Goal: Task Accomplishment & Management: Use online tool/utility

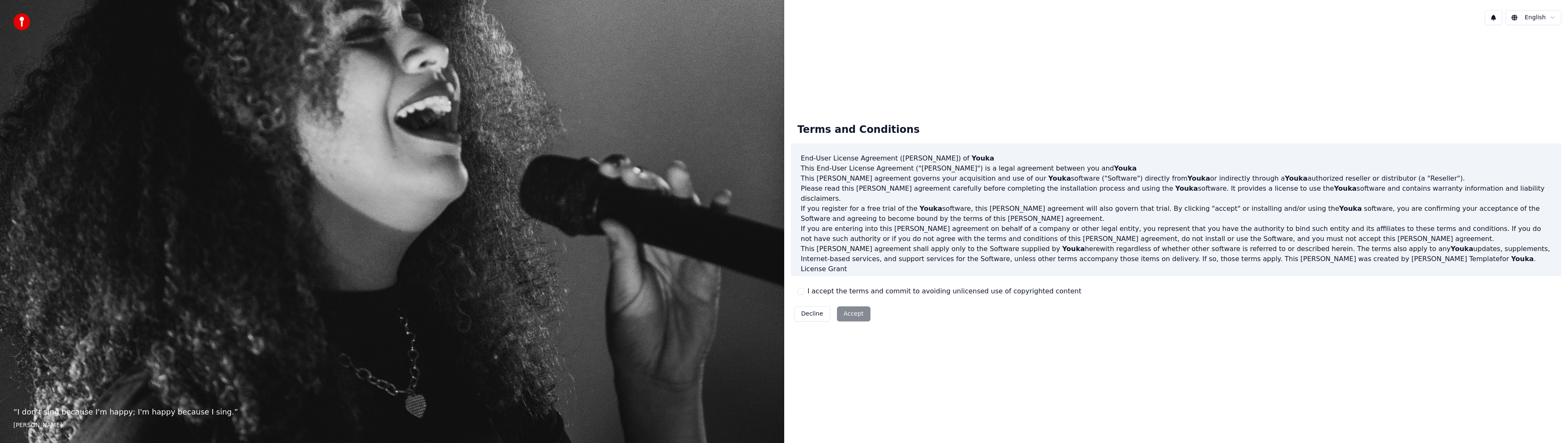
click at [798, 290] on button "I accept the terms and commit to avoiding unlicensed use of copyrighted content" at bounding box center [800, 291] width 7 height 7
click at [846, 314] on button "Accept" at bounding box center [854, 313] width 34 height 15
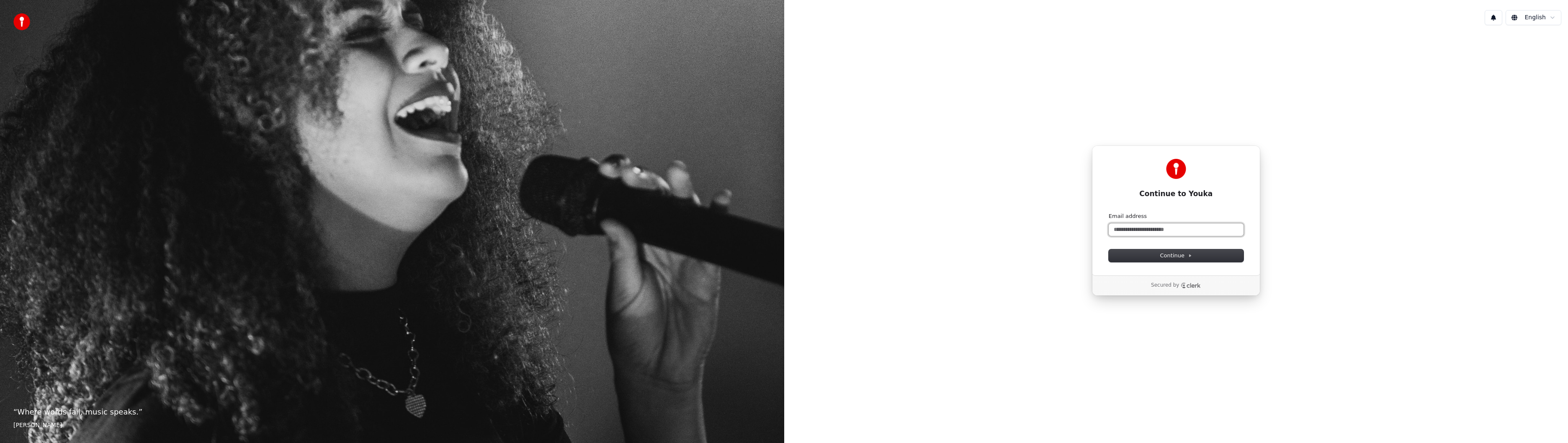
click at [1135, 229] on input "Email address" at bounding box center [1176, 228] width 135 height 12
drag, startPoint x: 1185, startPoint y: 227, endPoint x: 1034, endPoint y: 255, distance: 153.6
click at [1034, 255] on div "**********" at bounding box center [1176, 220] width 784 height 378
click at [1172, 256] on span "Continue" at bounding box center [1176, 256] width 32 height 7
type input "**********"
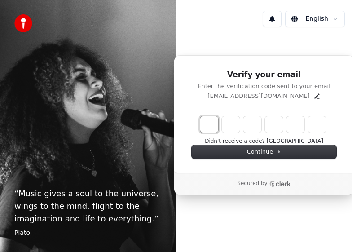
click at [214, 128] on input "Enter verification code. Digit 1" at bounding box center [209, 124] width 18 height 16
type input "******"
type input "*"
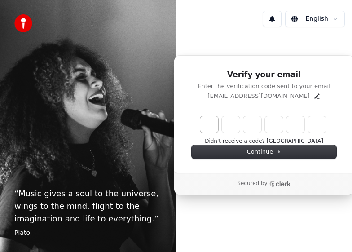
type input "*"
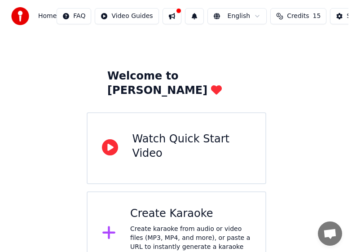
scroll to position [26, 0]
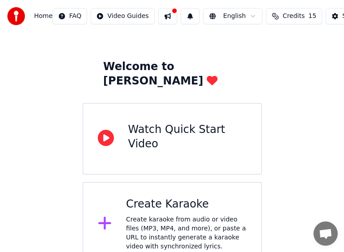
click at [188, 215] on div "Create karaoke from audio or video files (MP3, MP4, and more), or paste a URL t…" at bounding box center [186, 233] width 121 height 36
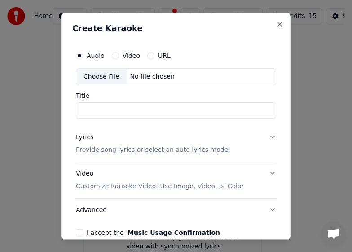
click at [147, 53] on button "URL" at bounding box center [150, 55] width 7 height 7
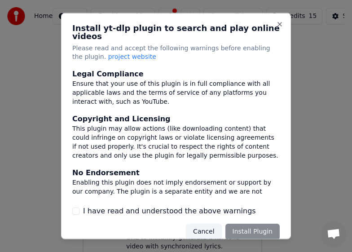
click at [245, 224] on div "Cancel Install Plugin" at bounding box center [233, 232] width 94 height 16
click at [245, 225] on div "Cancel Install Plugin" at bounding box center [233, 232] width 94 height 16
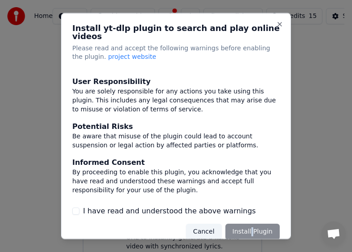
click at [75, 207] on button "I have read and understood the above warnings" at bounding box center [75, 210] width 7 height 7
click at [242, 224] on button "Install Plugin" at bounding box center [252, 232] width 54 height 16
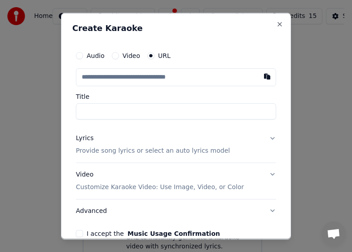
click at [81, 233] on button "I accept the Music Usage Confirmation" at bounding box center [79, 232] width 7 height 7
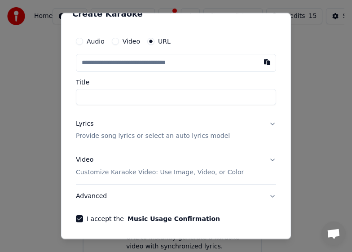
scroll to position [13, 0]
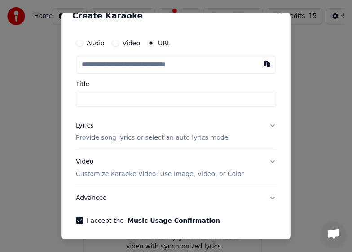
paste input "**********"
type input "**********"
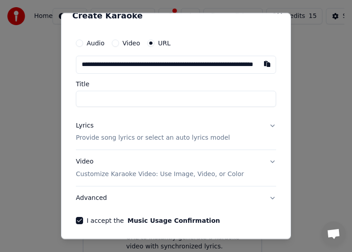
scroll to position [0, 54]
type input "**********"
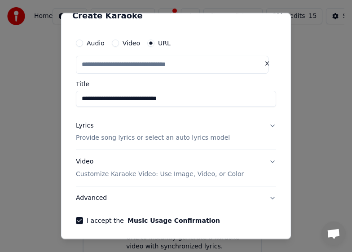
click at [90, 94] on input "**********" at bounding box center [176, 98] width 200 height 16
click at [265, 123] on button "Lyrics Provide song lyrics or select an auto lyrics model" at bounding box center [176, 132] width 200 height 36
type input "**********"
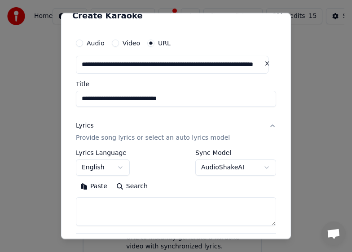
click at [265, 124] on button "Lyrics Provide song lyrics or select an auto lyrics model" at bounding box center [176, 132] width 200 height 36
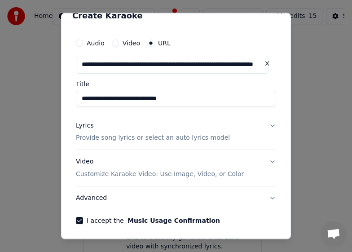
click at [265, 124] on button "Lyrics Provide song lyrics or select an auto lyrics model" at bounding box center [176, 132] width 200 height 36
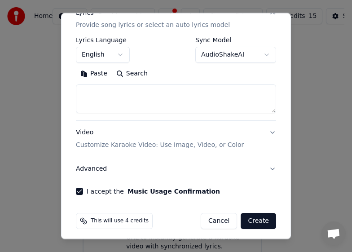
scroll to position [130, 0]
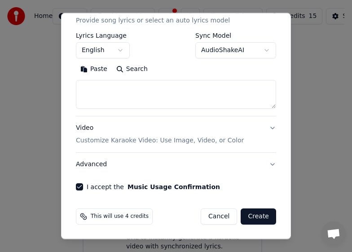
click at [253, 216] on button "Create" at bounding box center [258, 216] width 35 height 16
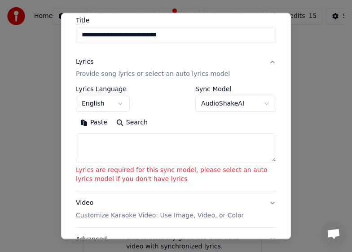
scroll to position [2, 0]
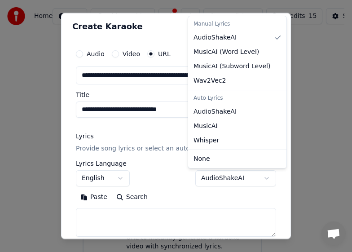
click at [259, 176] on body "**********" at bounding box center [172, 120] width 344 height 293
select select "**********"
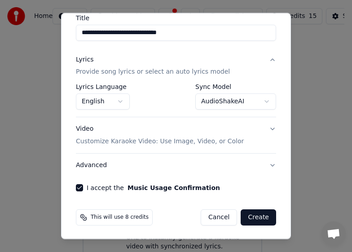
scroll to position [79, 0]
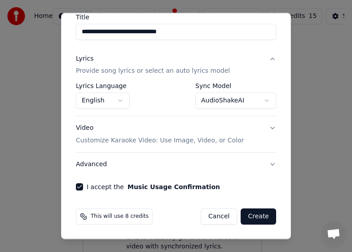
click at [247, 214] on button "Create" at bounding box center [258, 216] width 35 height 16
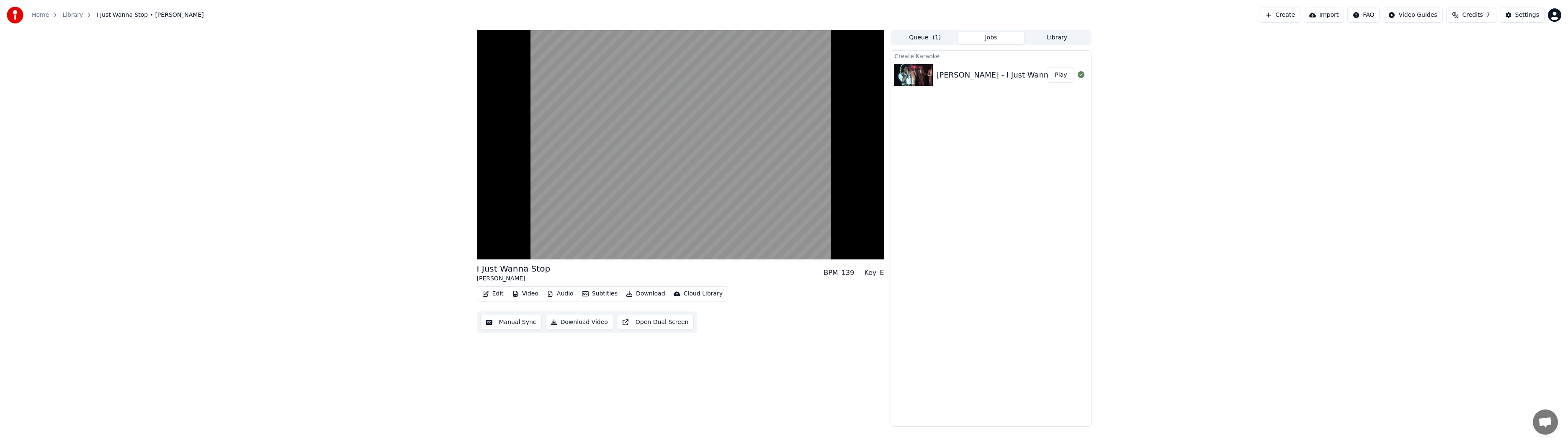
click at [328, 234] on button "Download Video" at bounding box center [579, 322] width 68 height 15
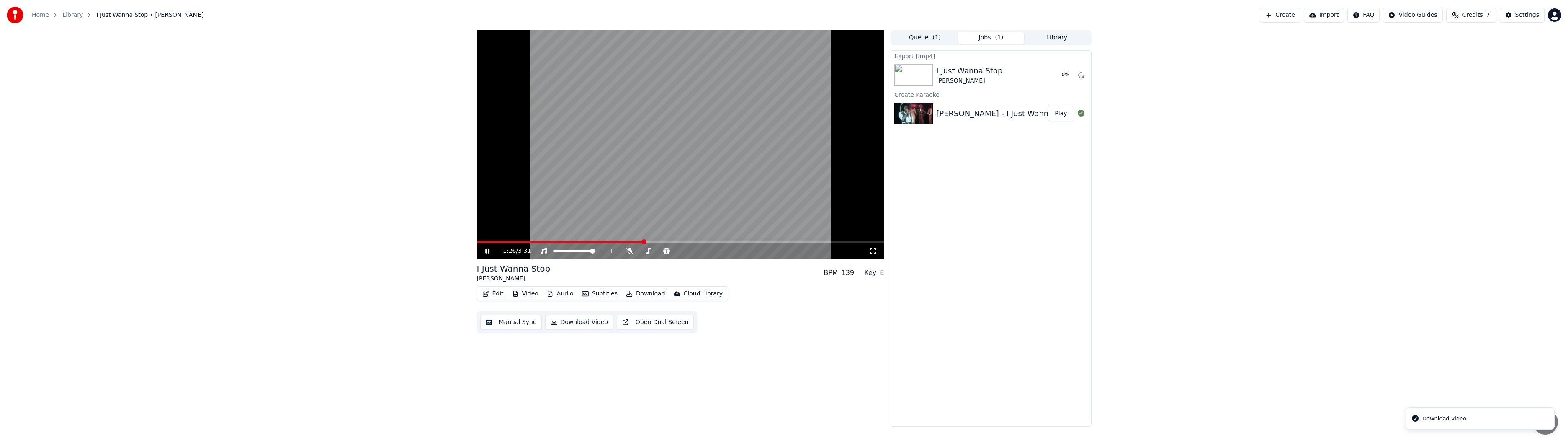
click at [328, 113] on button "Play" at bounding box center [1061, 114] width 26 height 15
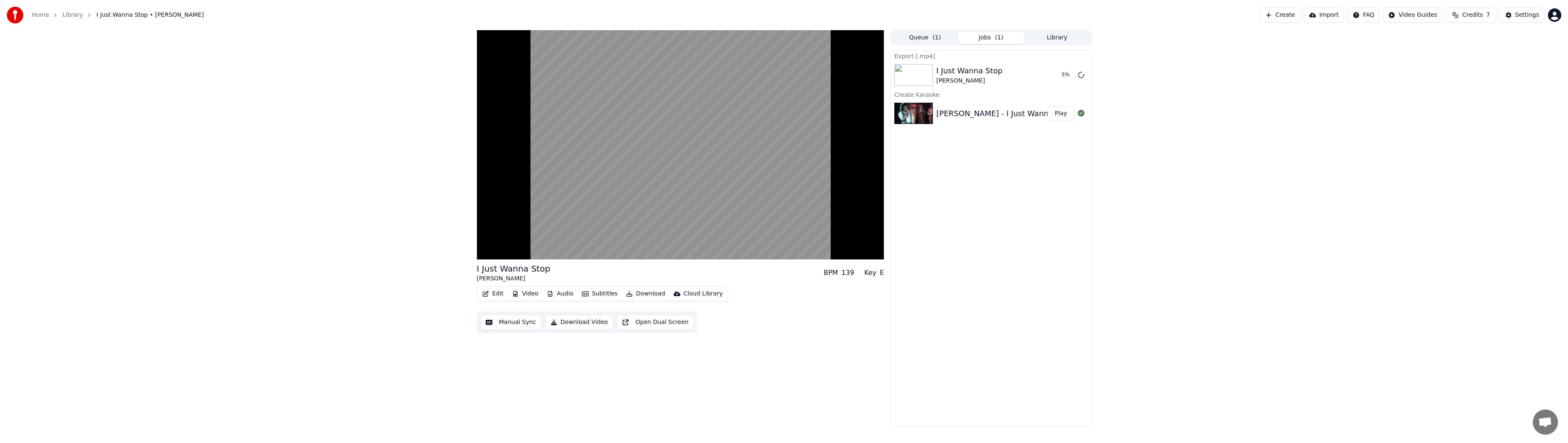
click at [328, 234] on button "Download" at bounding box center [645, 294] width 46 height 12
click at [328, 234] on div "Video [.mp4]" at bounding box center [652, 311] width 37 height 8
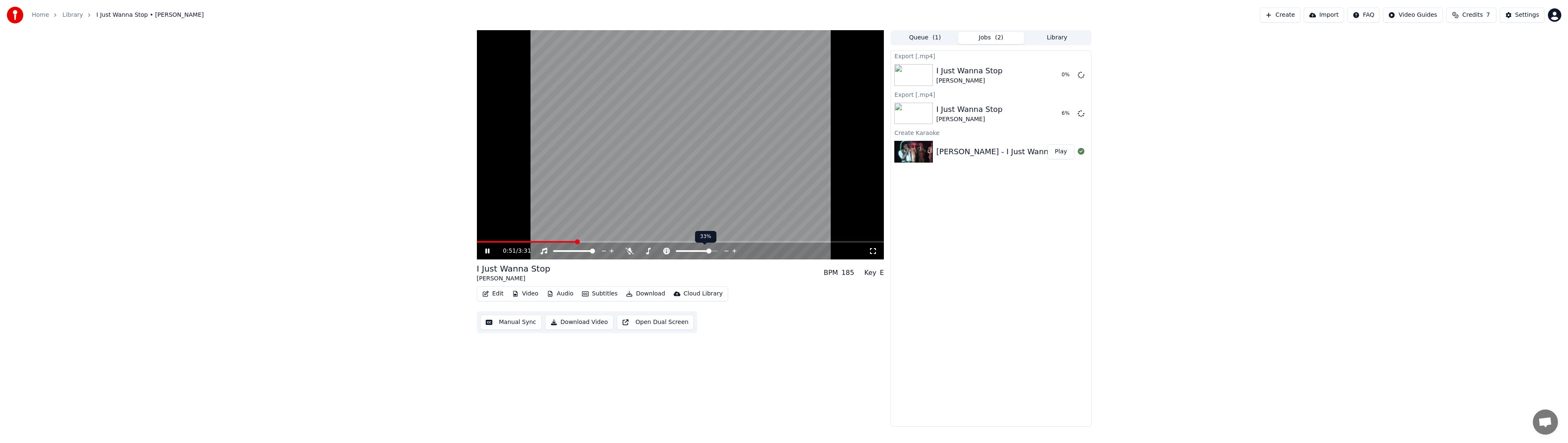
click at [328, 234] on span at bounding box center [708, 250] width 5 height 5
click at [328, 234] on span at bounding box center [696, 250] width 5 height 5
click at [328, 218] on video at bounding box center [680, 145] width 407 height 229
click at [328, 187] on video at bounding box center [680, 145] width 407 height 229
click at [328, 234] on button "Video" at bounding box center [525, 294] width 33 height 12
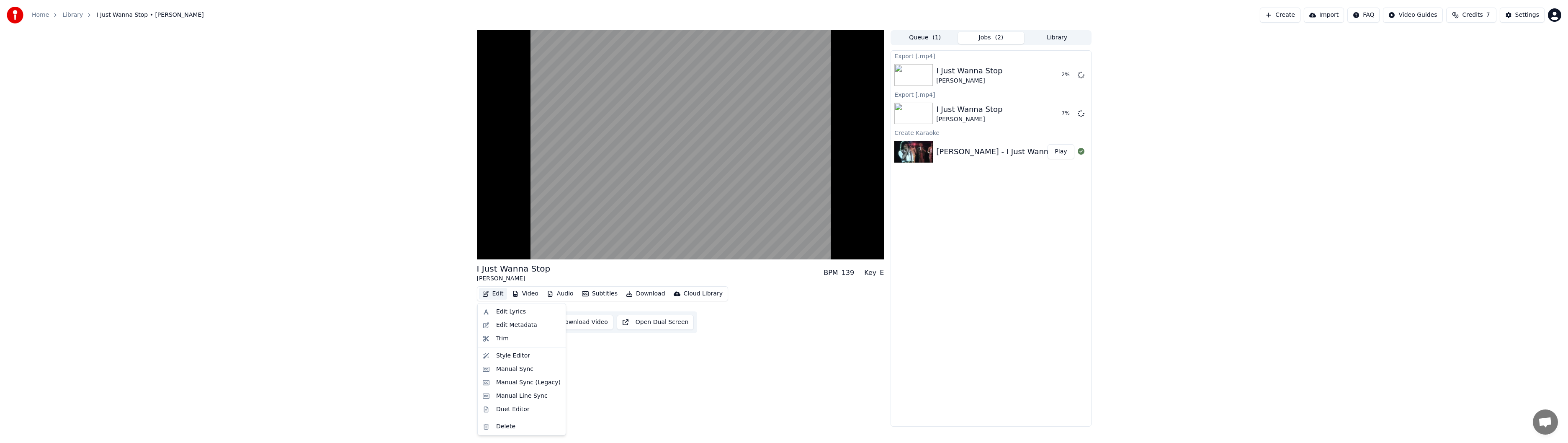
click at [328, 234] on button "Edit" at bounding box center [493, 294] width 28 height 12
click at [328, 234] on div "Open Cloud Library" at bounding box center [707, 325] width 57 height 8
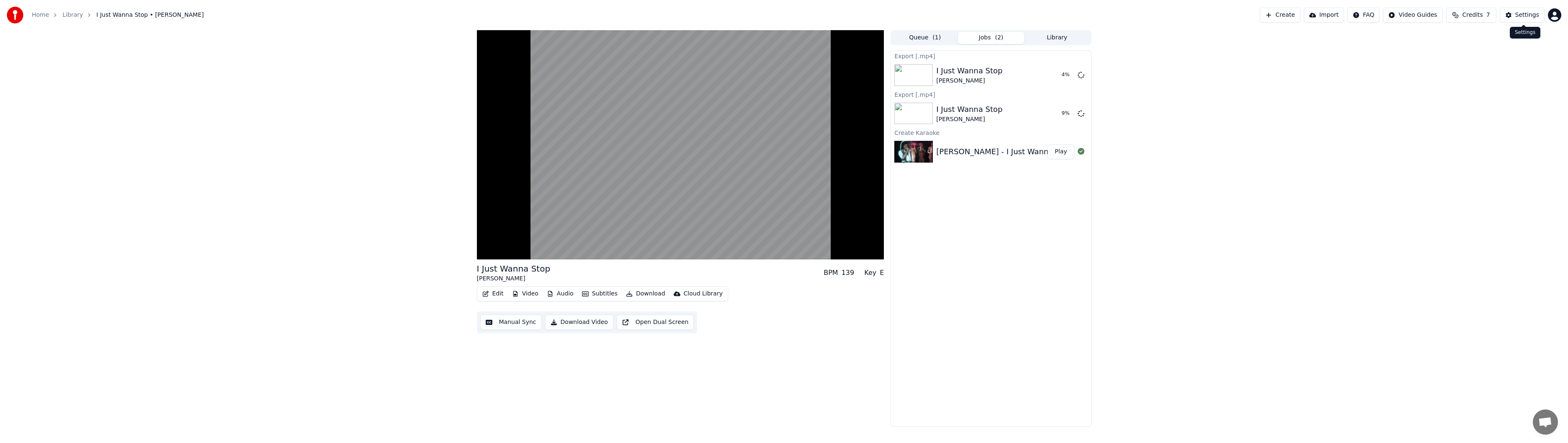
click at [328, 14] on div "Settings" at bounding box center [1527, 15] width 24 height 8
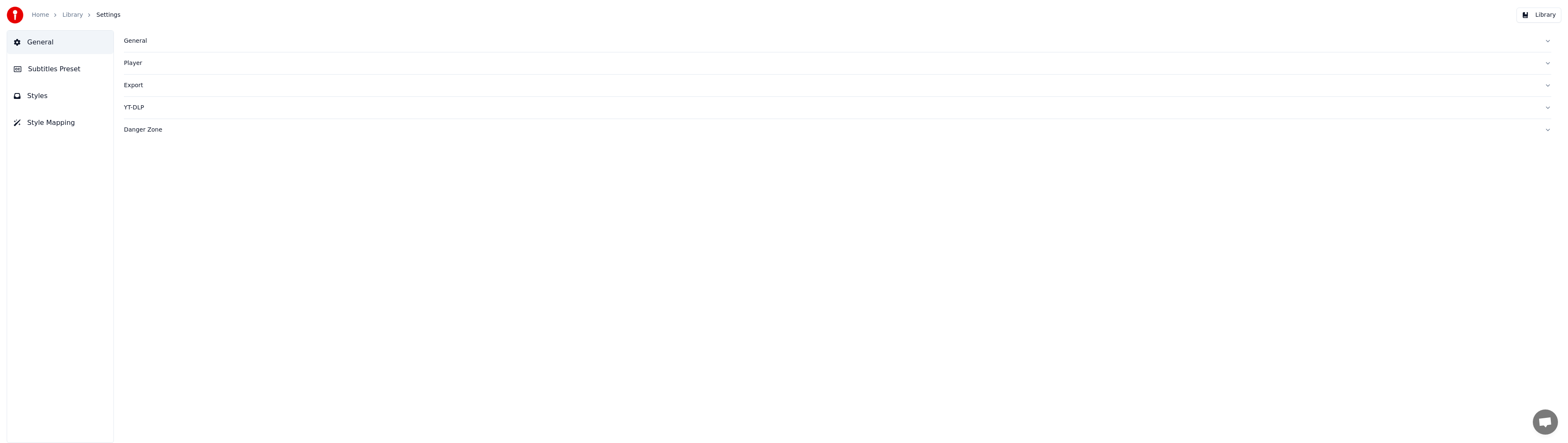
click at [128, 86] on div "Export" at bounding box center [831, 85] width 1414 height 8
click at [44, 14] on link "Home" at bounding box center [40, 15] width 17 height 8
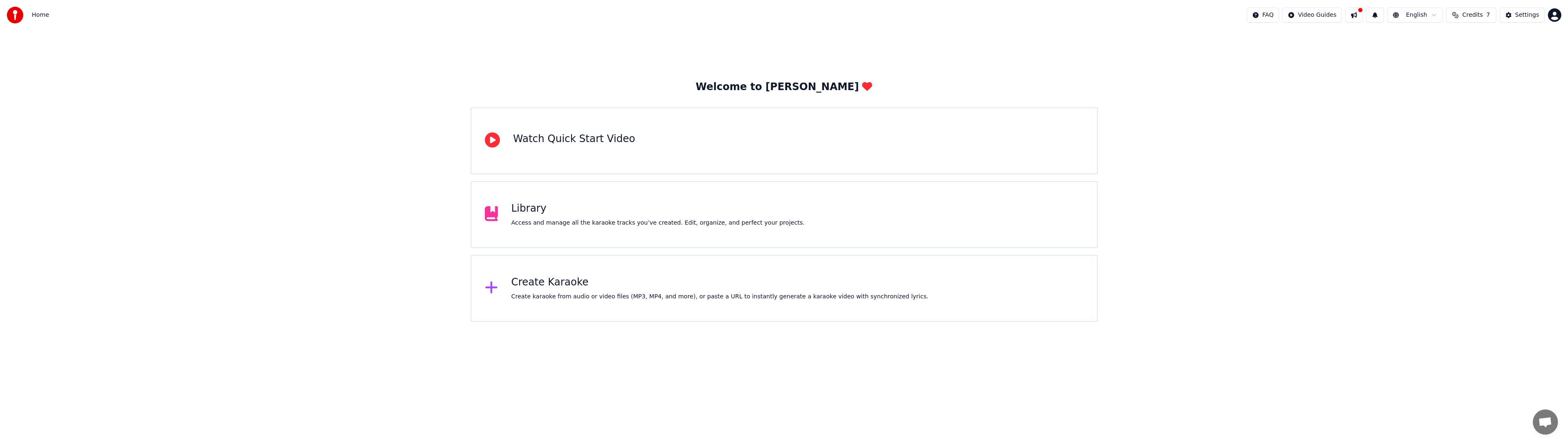
click at [328, 206] on div "Library" at bounding box center [657, 208] width 294 height 13
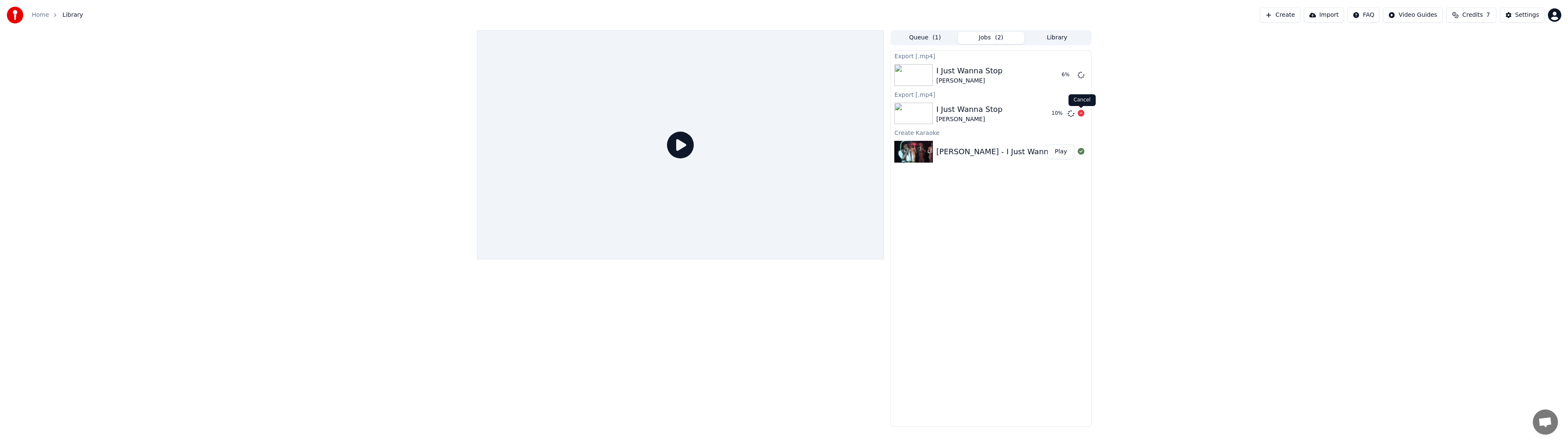
click at [328, 112] on icon at bounding box center [1080, 113] width 7 height 7
click at [328, 76] on icon at bounding box center [1080, 74] width 7 height 7
click at [328, 154] on button "Play" at bounding box center [1061, 151] width 26 height 15
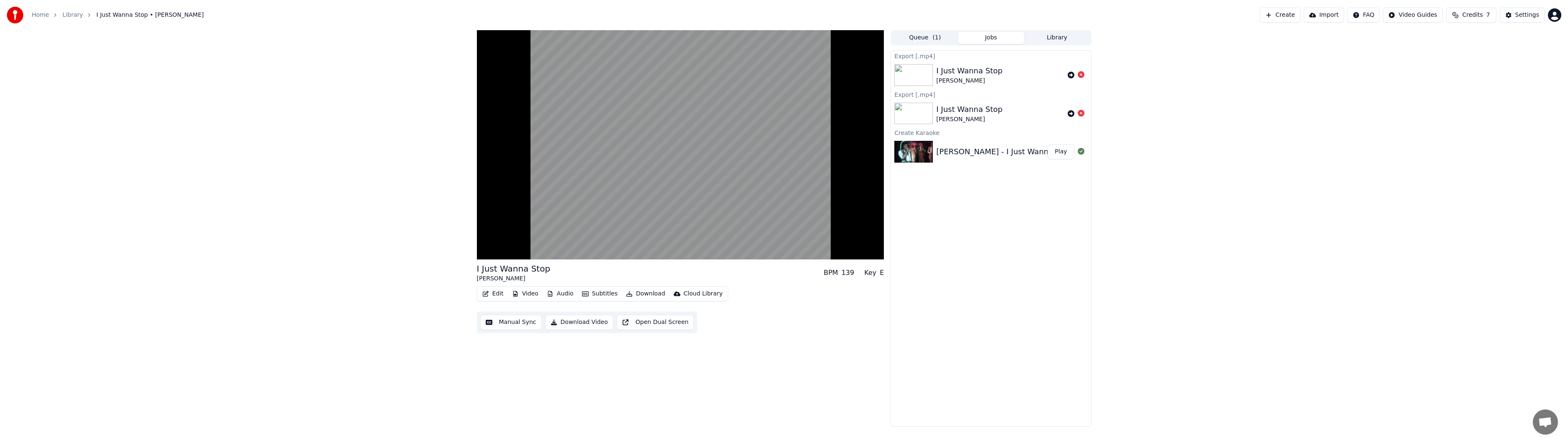
click at [328, 40] on button "Library" at bounding box center [1056, 37] width 66 height 12
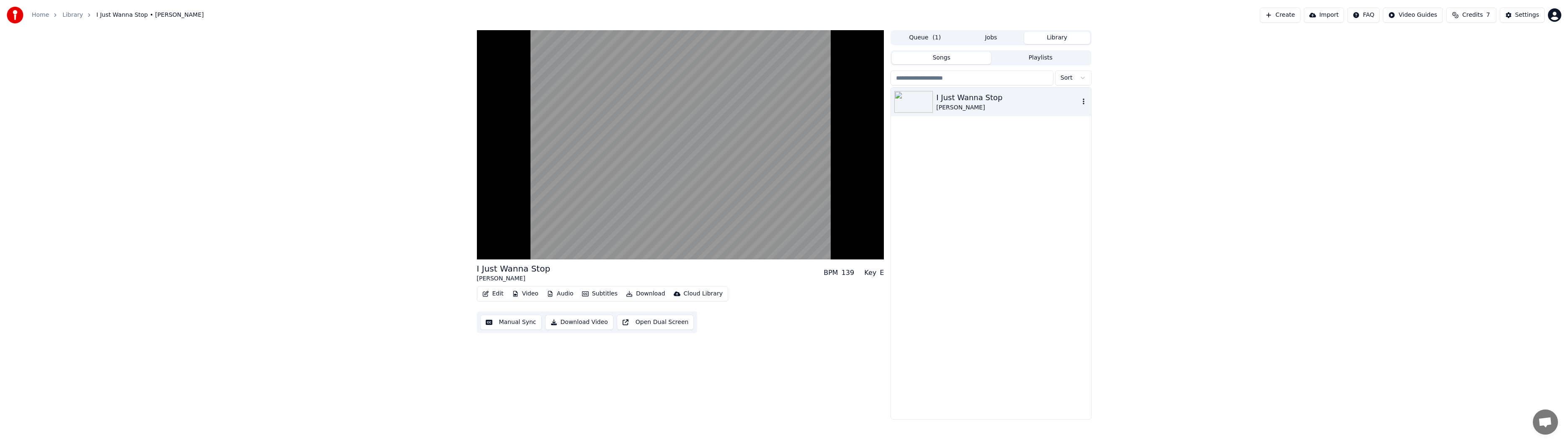
click at [328, 104] on div "[PERSON_NAME]" at bounding box center [1007, 107] width 143 height 8
click at [328, 103] on icon "button" at bounding box center [1083, 101] width 8 height 7
click at [328, 60] on button "Songs" at bounding box center [942, 58] width 99 height 12
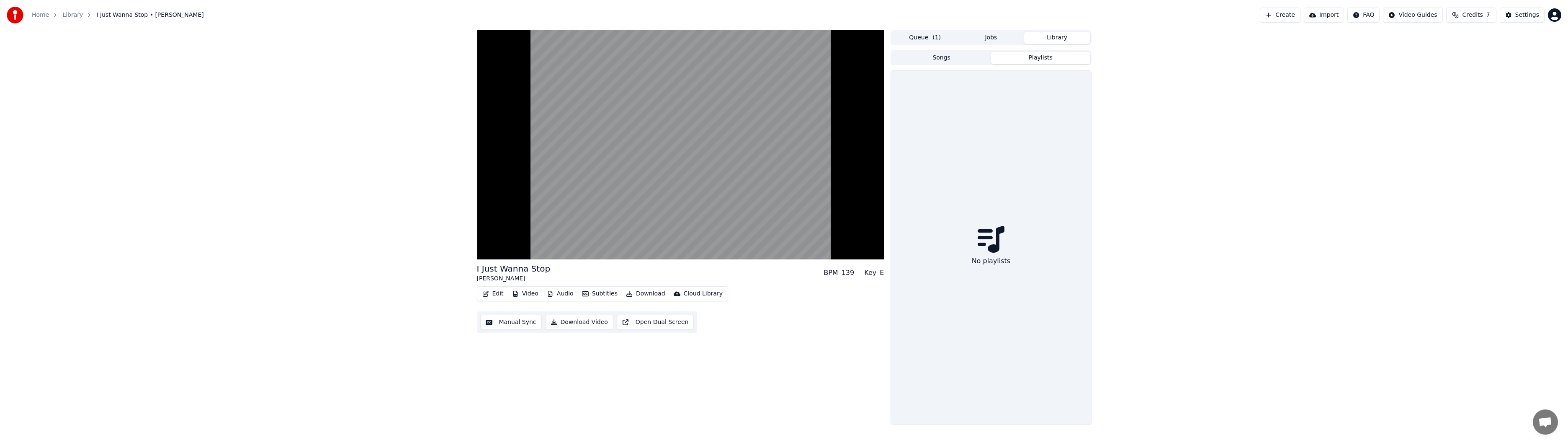
click at [328, 56] on button "Playlists" at bounding box center [1040, 58] width 99 height 12
click at [328, 52] on button "Songs" at bounding box center [942, 58] width 99 height 12
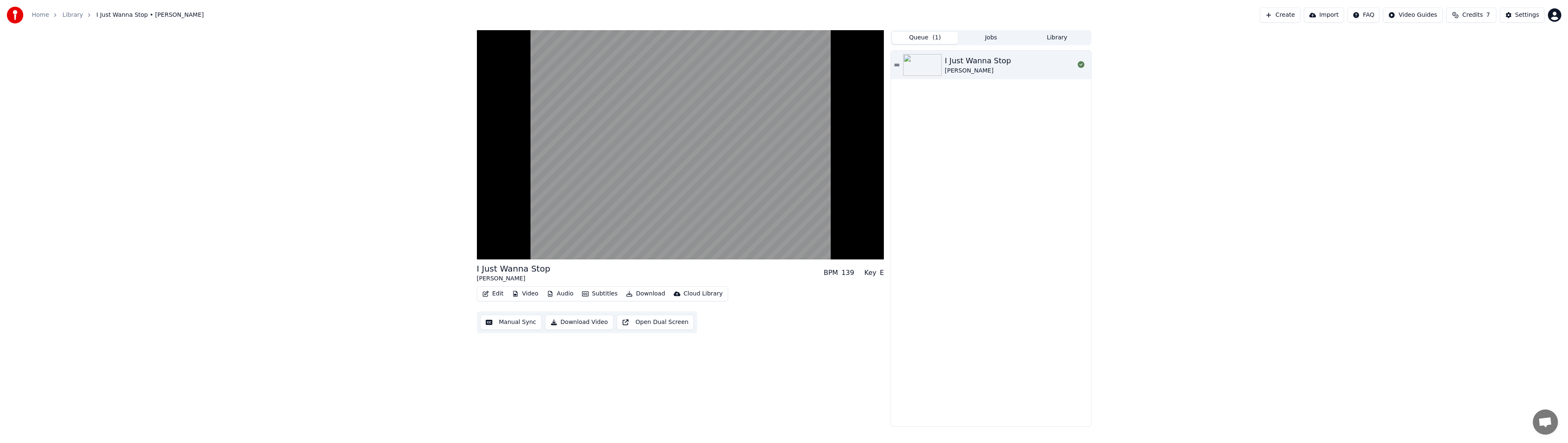
click at [328, 36] on button "Queue ( 1 )" at bounding box center [925, 37] width 66 height 12
click at [328, 65] on div "I Just Wanna Stop [PERSON_NAME]" at bounding box center [1010, 65] width 130 height 21
click at [328, 234] on button "Audio" at bounding box center [560, 294] width 34 height 12
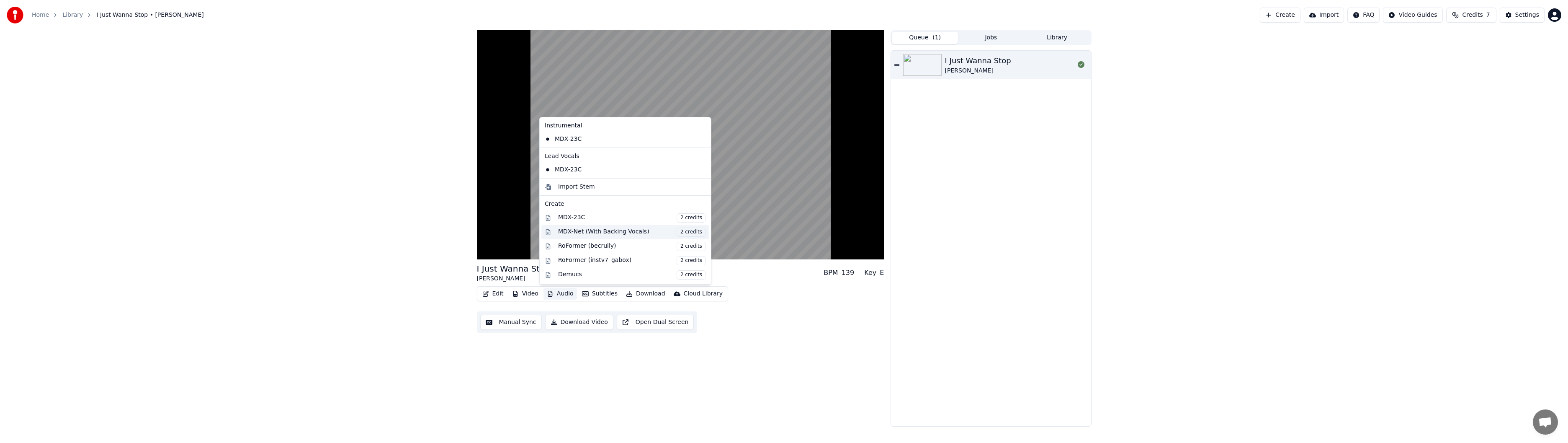
click at [328, 229] on div "MDX-Net (With Backing Vocals) 2 credits" at bounding box center [632, 232] width 148 height 9
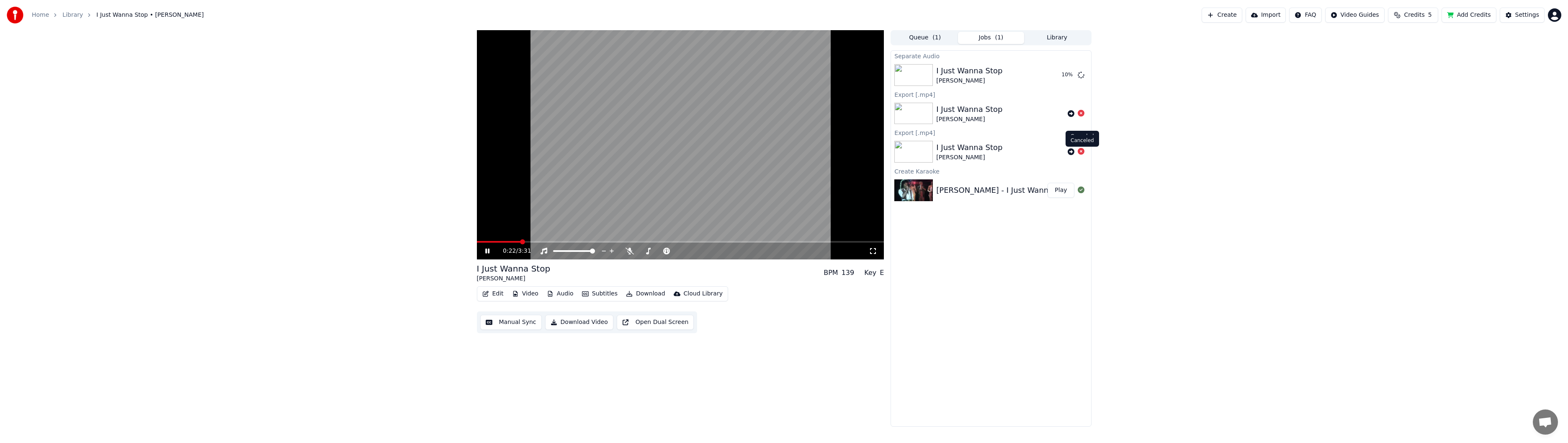
click at [328, 153] on icon at bounding box center [1080, 151] width 7 height 7
click at [328, 151] on icon at bounding box center [1080, 151] width 7 height 7
click at [328, 112] on icon at bounding box center [1080, 113] width 7 height 7
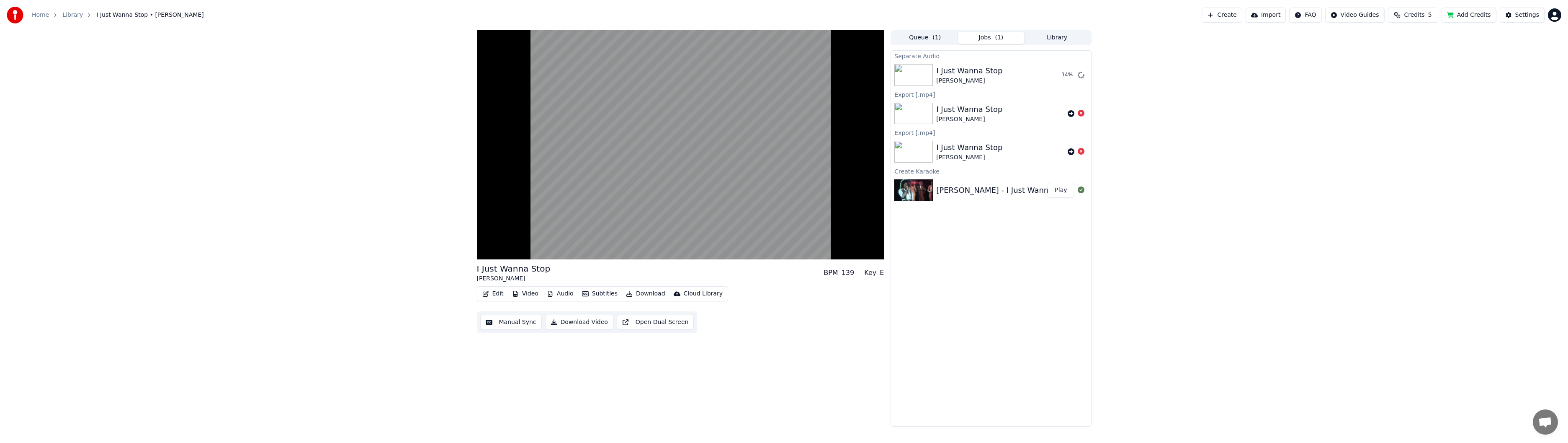
click at [328, 112] on icon at bounding box center [1080, 113] width 7 height 7
click at [328, 16] on div "Settings" at bounding box center [1527, 15] width 24 height 8
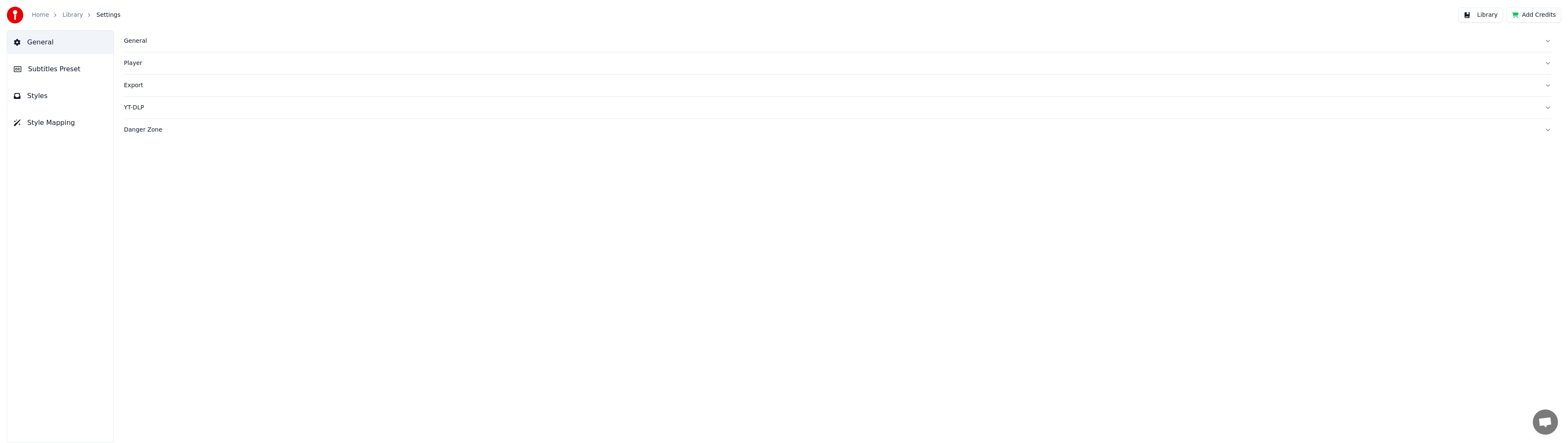
click at [328, 13] on button "Add Credits" at bounding box center [1534, 15] width 55 height 15
